Goal: Information Seeking & Learning: Learn about a topic

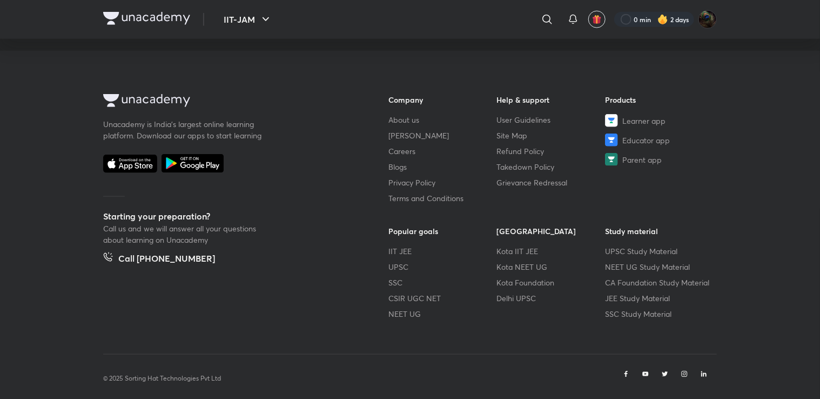
scroll to position [616, 0]
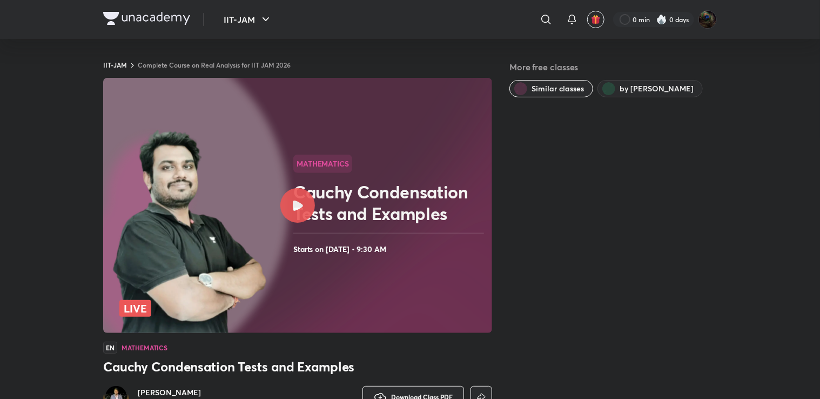
click at [291, 193] on div at bounding box center [298, 205] width 35 height 35
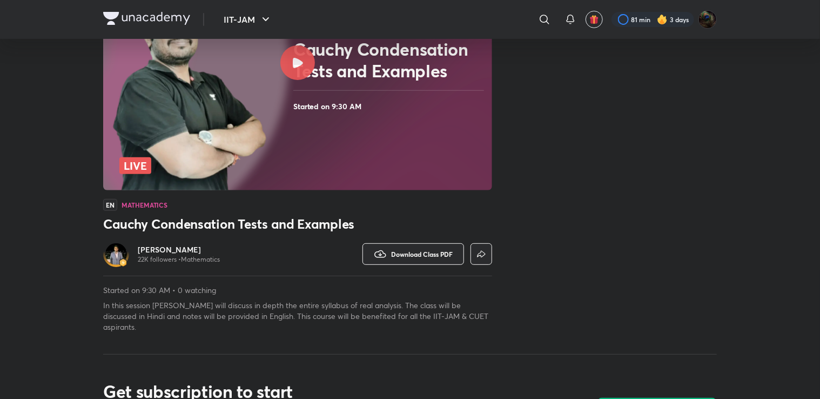
scroll to position [150, 0]
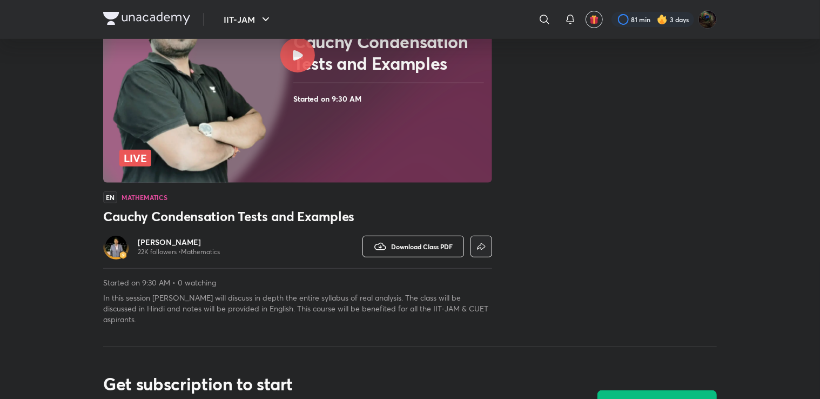
click at [417, 246] on span "Download Class PDF" at bounding box center [422, 246] width 62 height 9
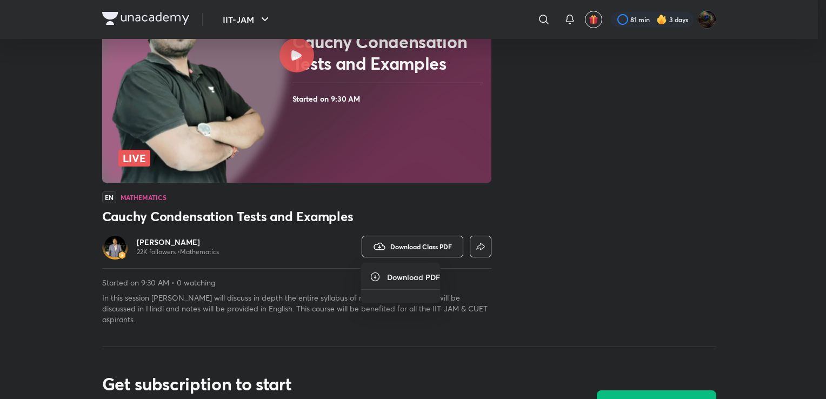
click at [412, 282] on ul "Download PDF" at bounding box center [400, 283] width 79 height 40
drag, startPoint x: 426, startPoint y: 283, endPoint x: 377, endPoint y: 278, distance: 49.4
click at [377, 278] on icon at bounding box center [375, 276] width 11 height 11
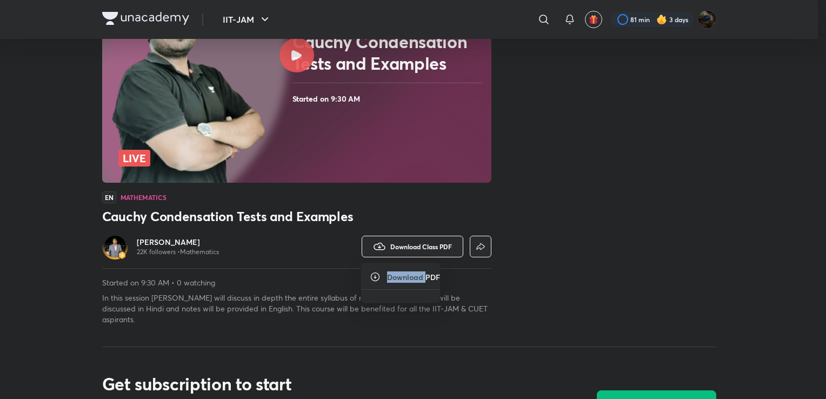
click at [377, 278] on icon at bounding box center [375, 276] width 11 height 11
click at [402, 276] on h6 "Download PDF" at bounding box center [413, 276] width 53 height 11
click at [494, 270] on div at bounding box center [413, 199] width 826 height 399
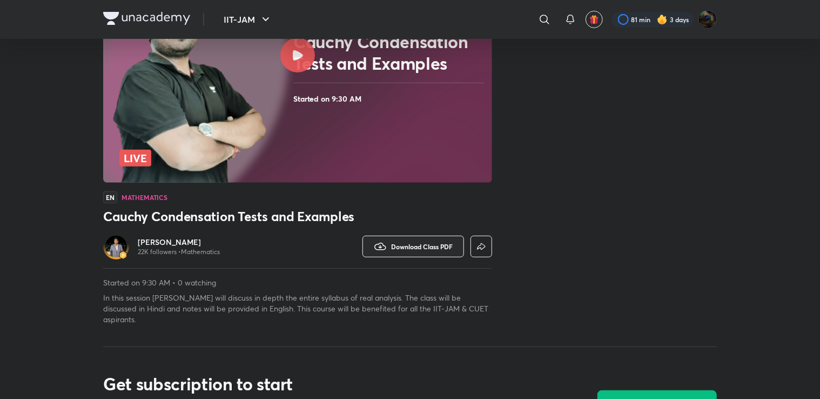
click at [482, 251] on icon "button" at bounding box center [481, 246] width 13 height 13
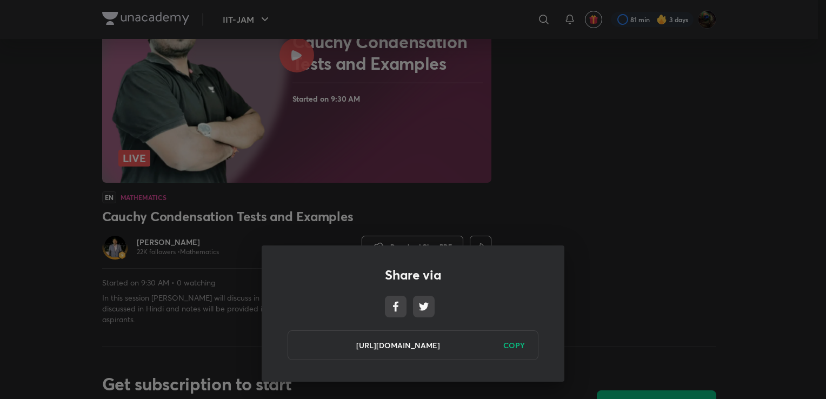
click at [549, 206] on div "Share via https://unacademy.com/class/cauchy-condensation-tests-and-examples/IG…" at bounding box center [413, 199] width 826 height 399
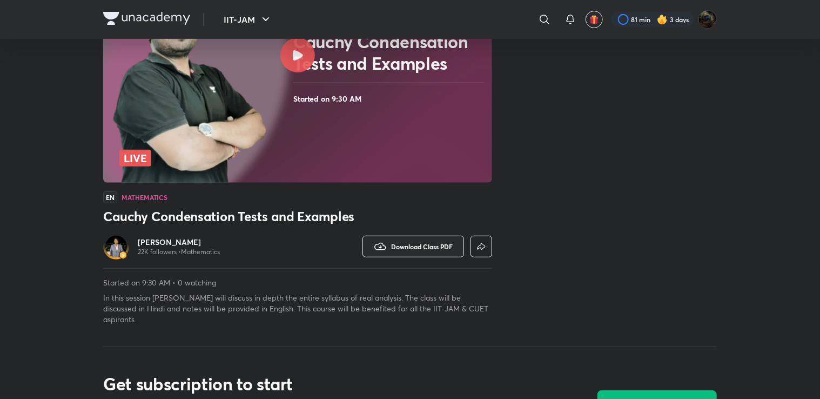
scroll to position [0, 0]
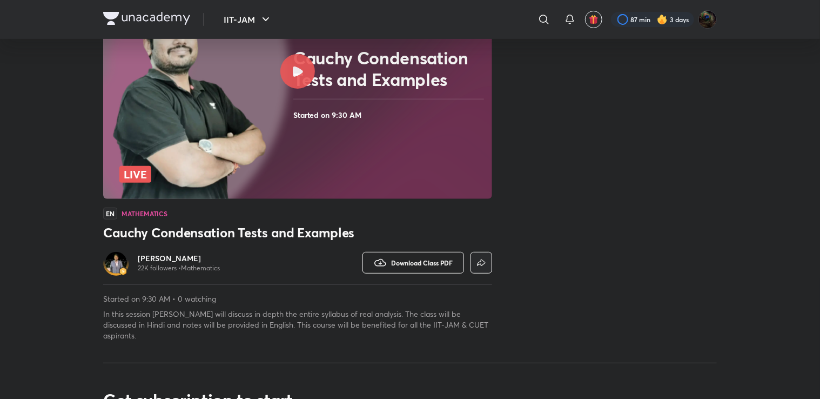
click at [418, 263] on span "Download Class PDF" at bounding box center [422, 262] width 62 height 9
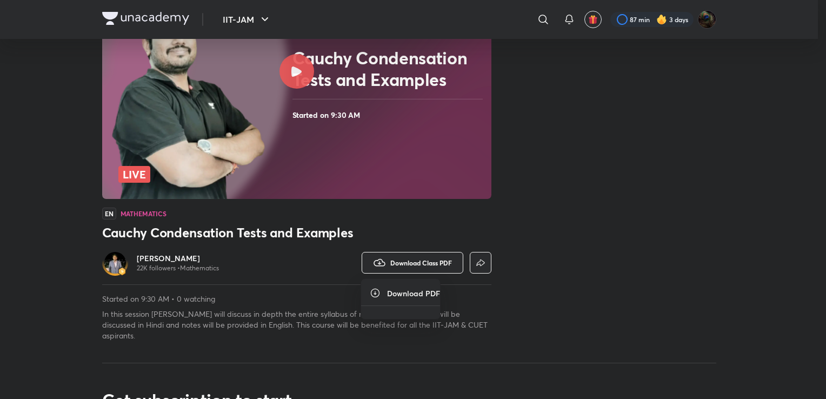
click at [417, 293] on h6 "Download PDF" at bounding box center [413, 293] width 53 height 11
